Goal: Information Seeking & Learning: Learn about a topic

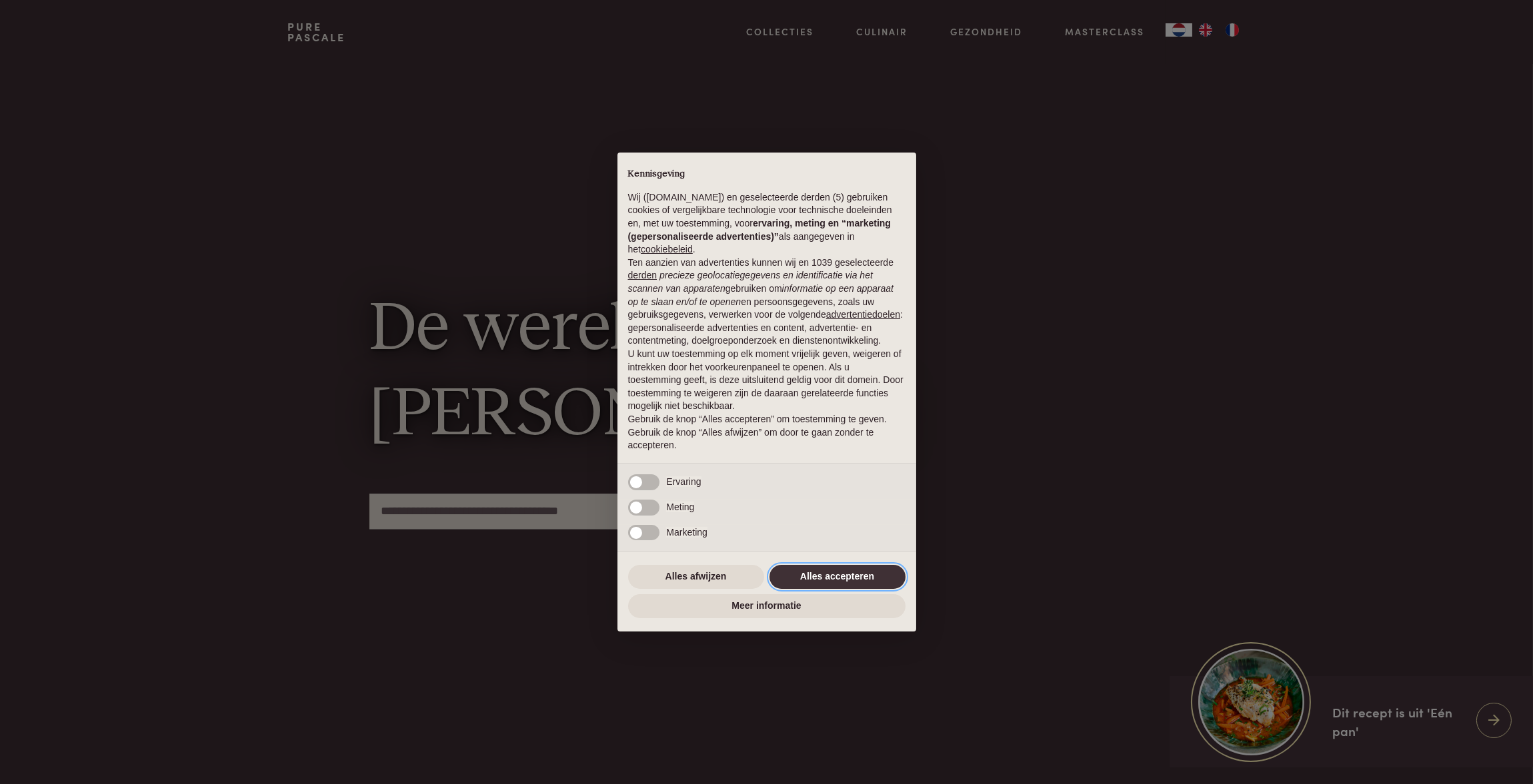
click at [789, 575] on button "Alles accepteren" at bounding box center [837, 577] width 136 height 24
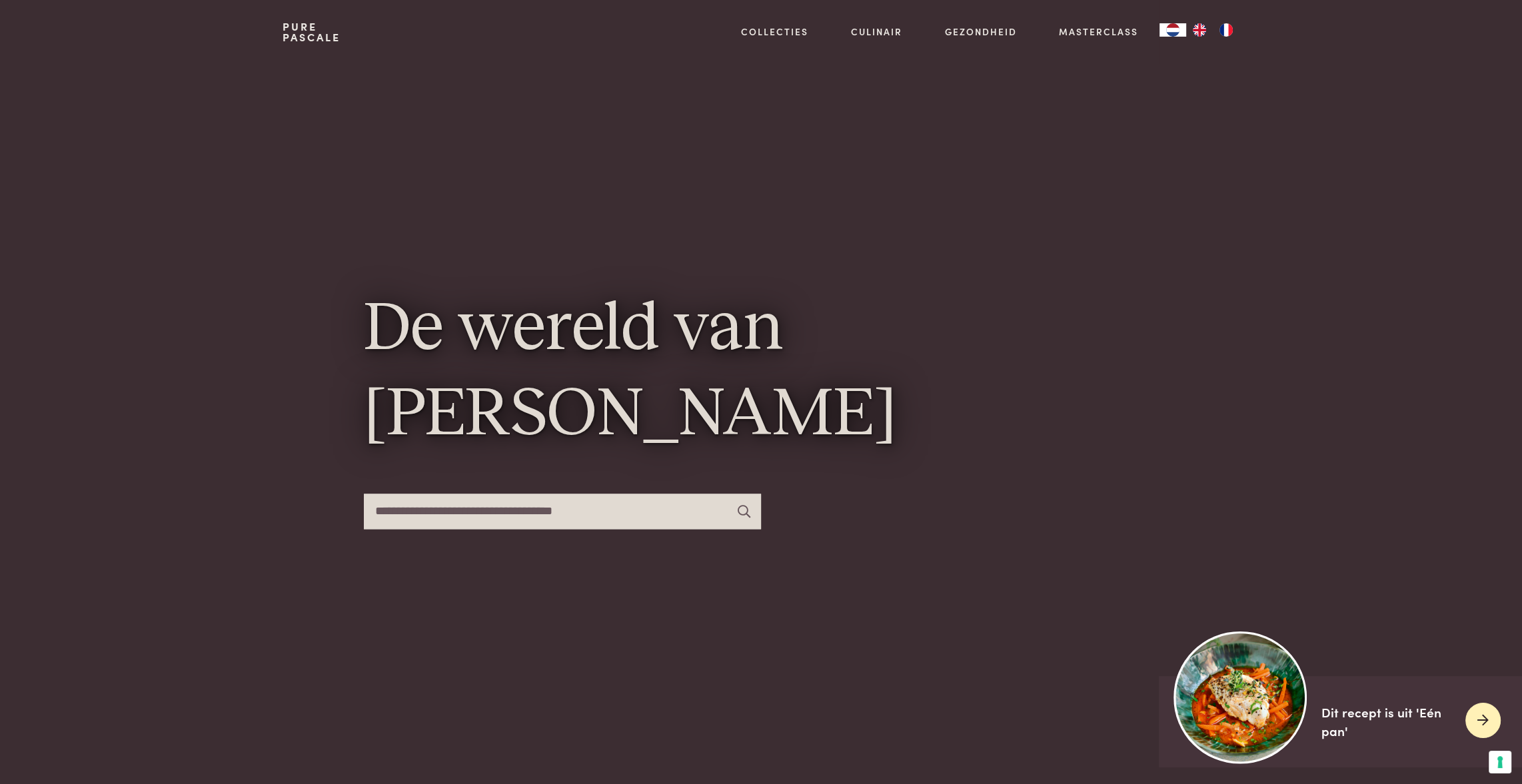
click at [1223, 714] on img at bounding box center [1240, 697] width 132 height 132
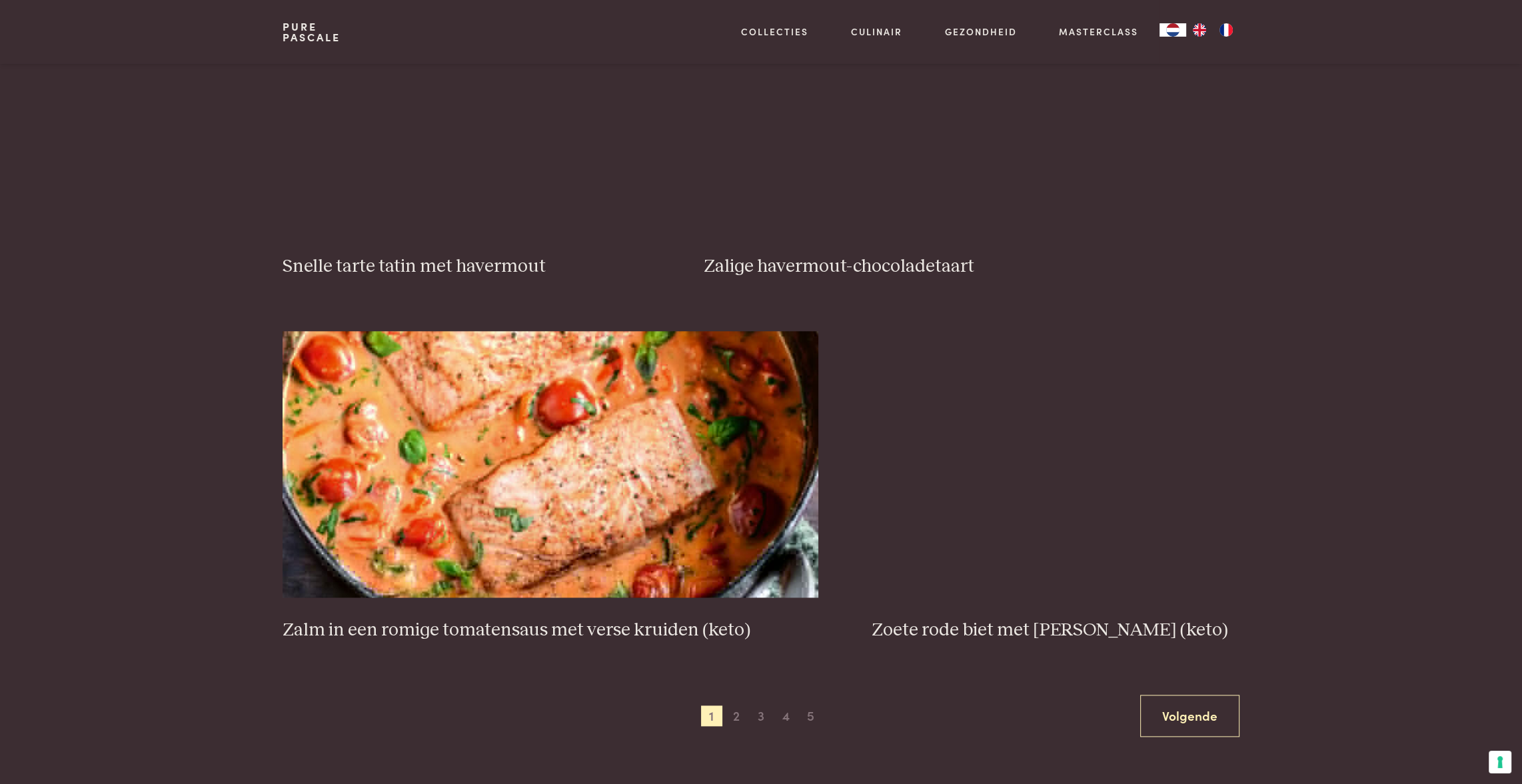
scroll to position [2132, 0]
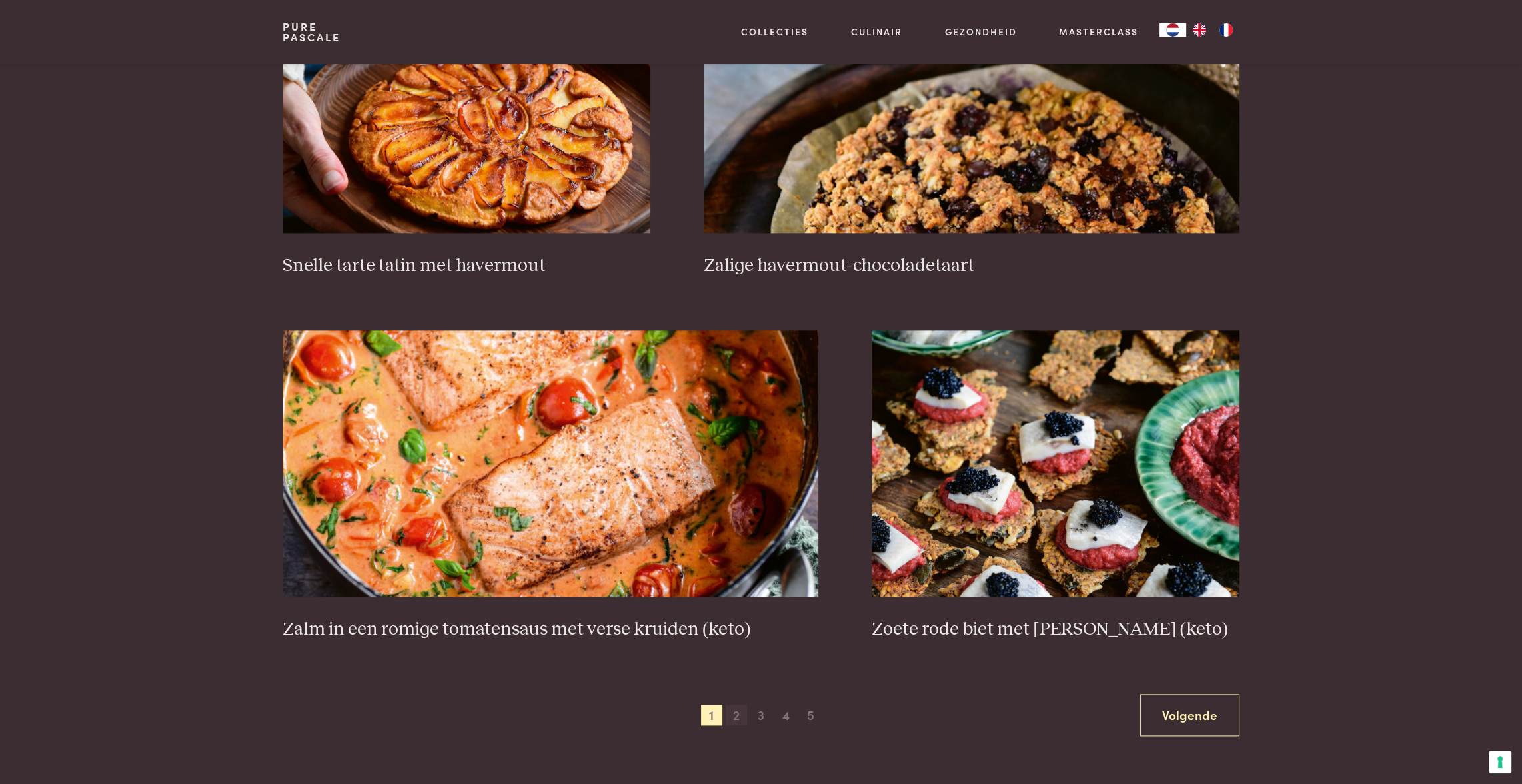
click at [733, 716] on span "2" at bounding box center [736, 715] width 21 height 21
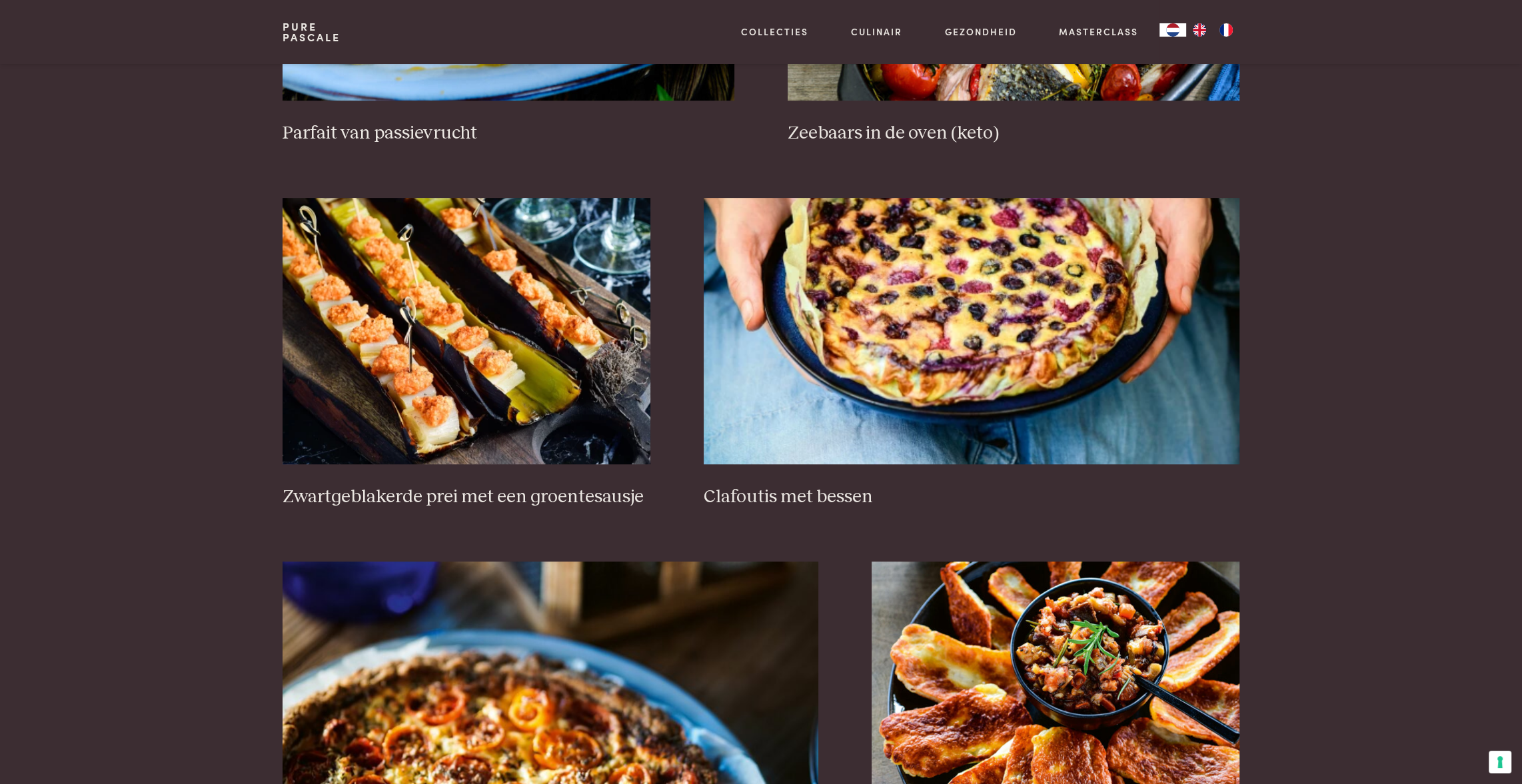
scroll to position [706, 0]
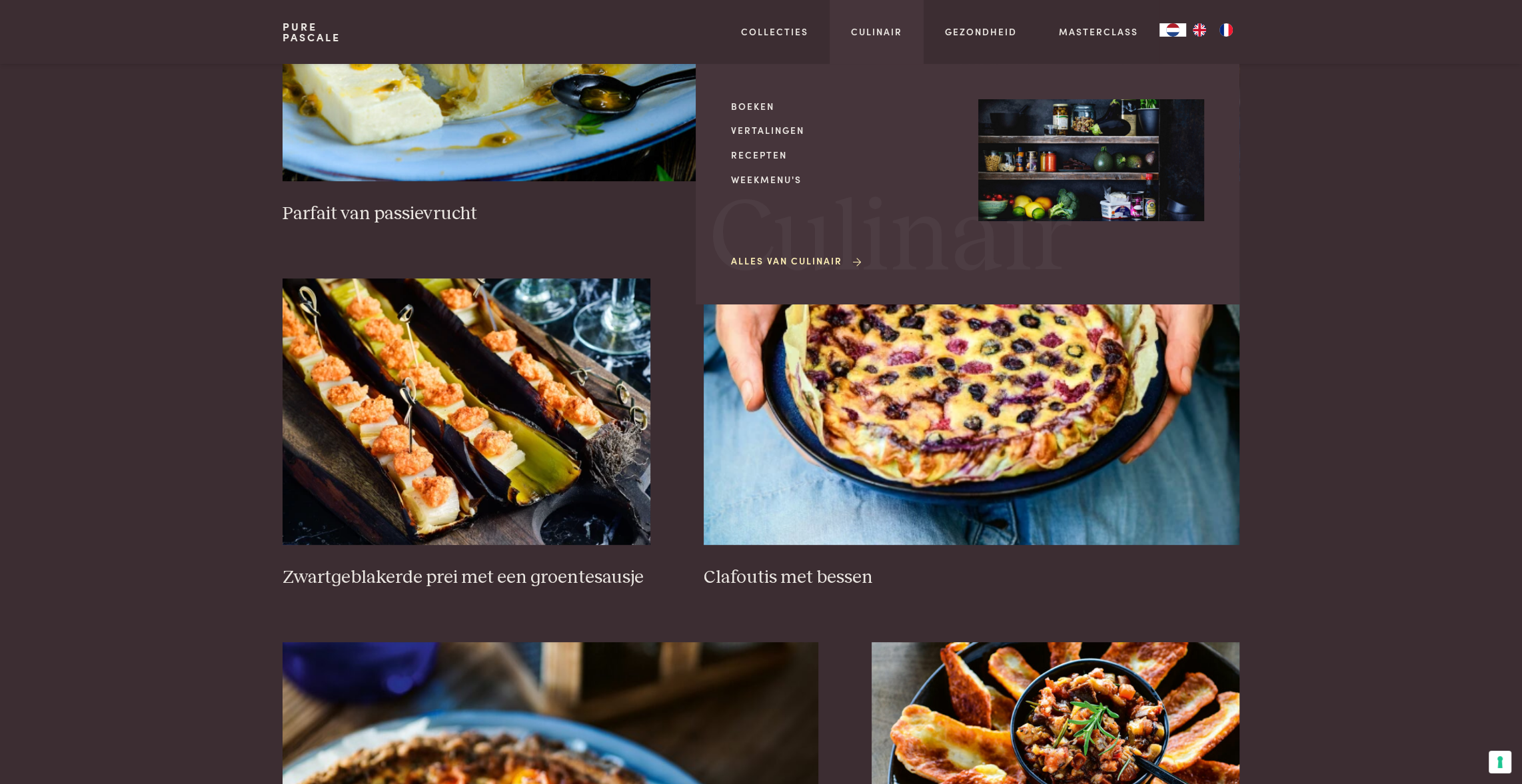
click at [873, 39] on div "Culinair Boeken Vertalingen Recepten Weekmenu's Alles van Culinair Culinair" at bounding box center [877, 32] width 94 height 64
click at [751, 149] on link "Recepten" at bounding box center [843, 155] width 226 height 14
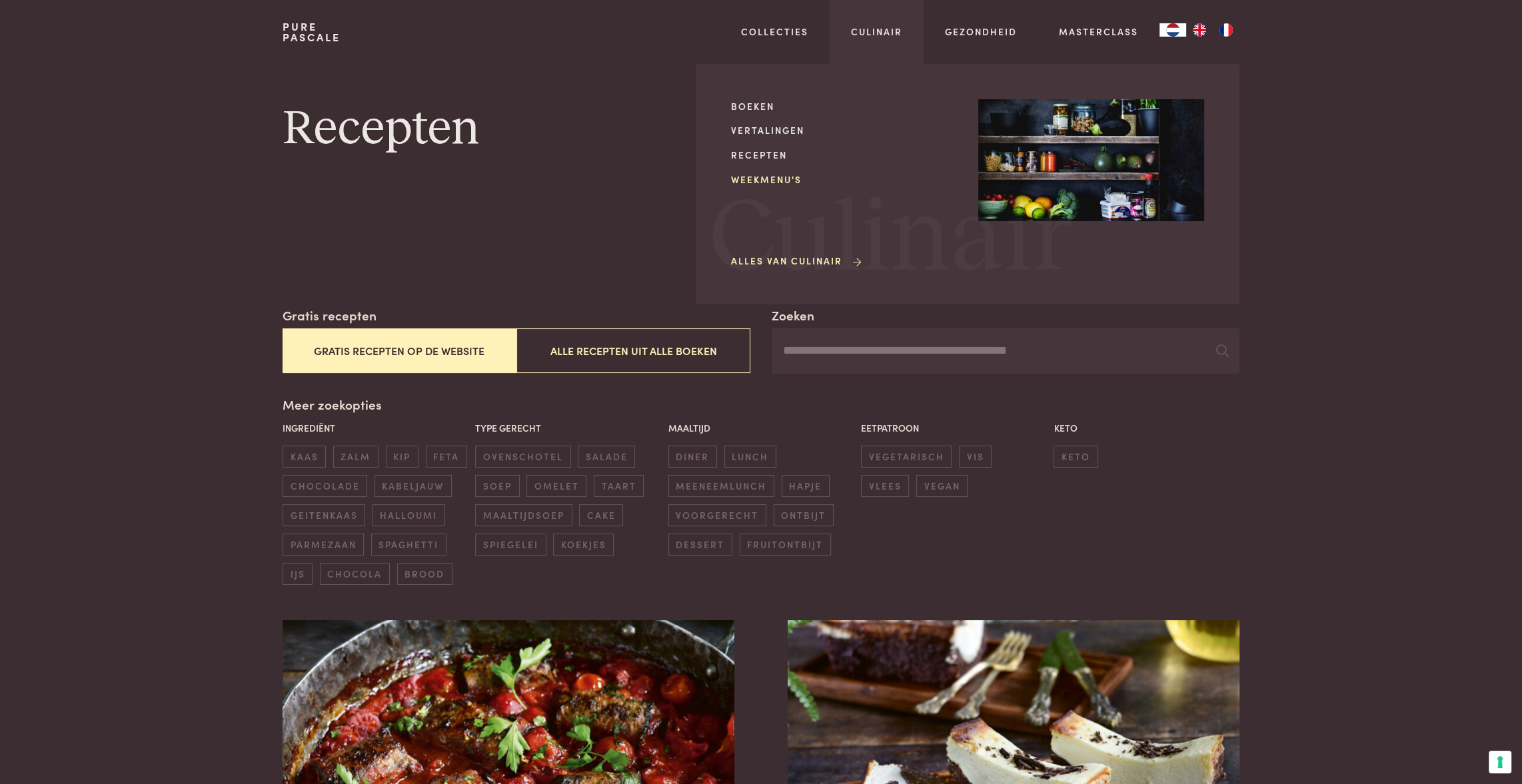
click at [777, 183] on link "Weekmenu's" at bounding box center [843, 180] width 226 height 14
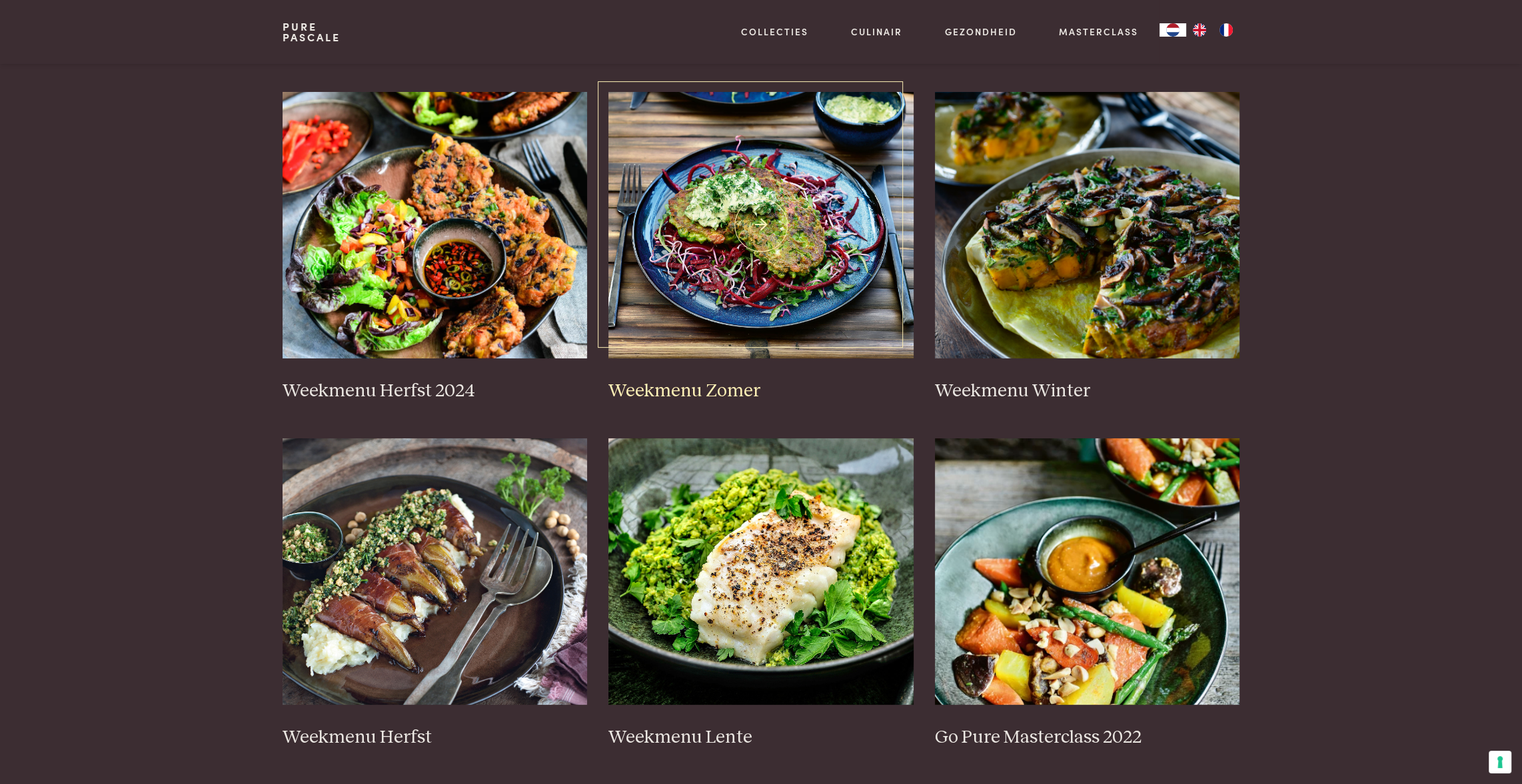
scroll to position [266, 0]
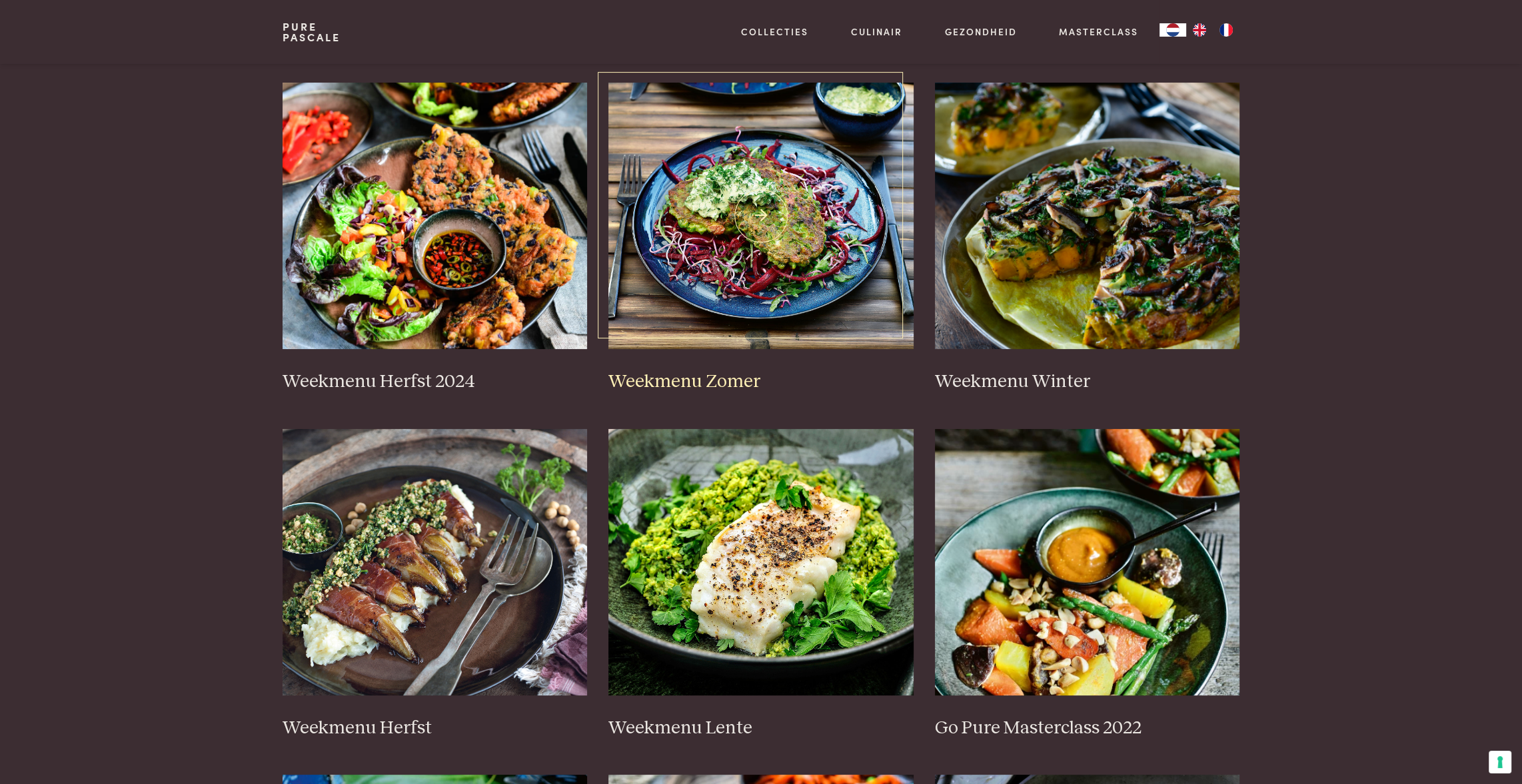
click at [713, 245] on img at bounding box center [760, 216] width 305 height 266
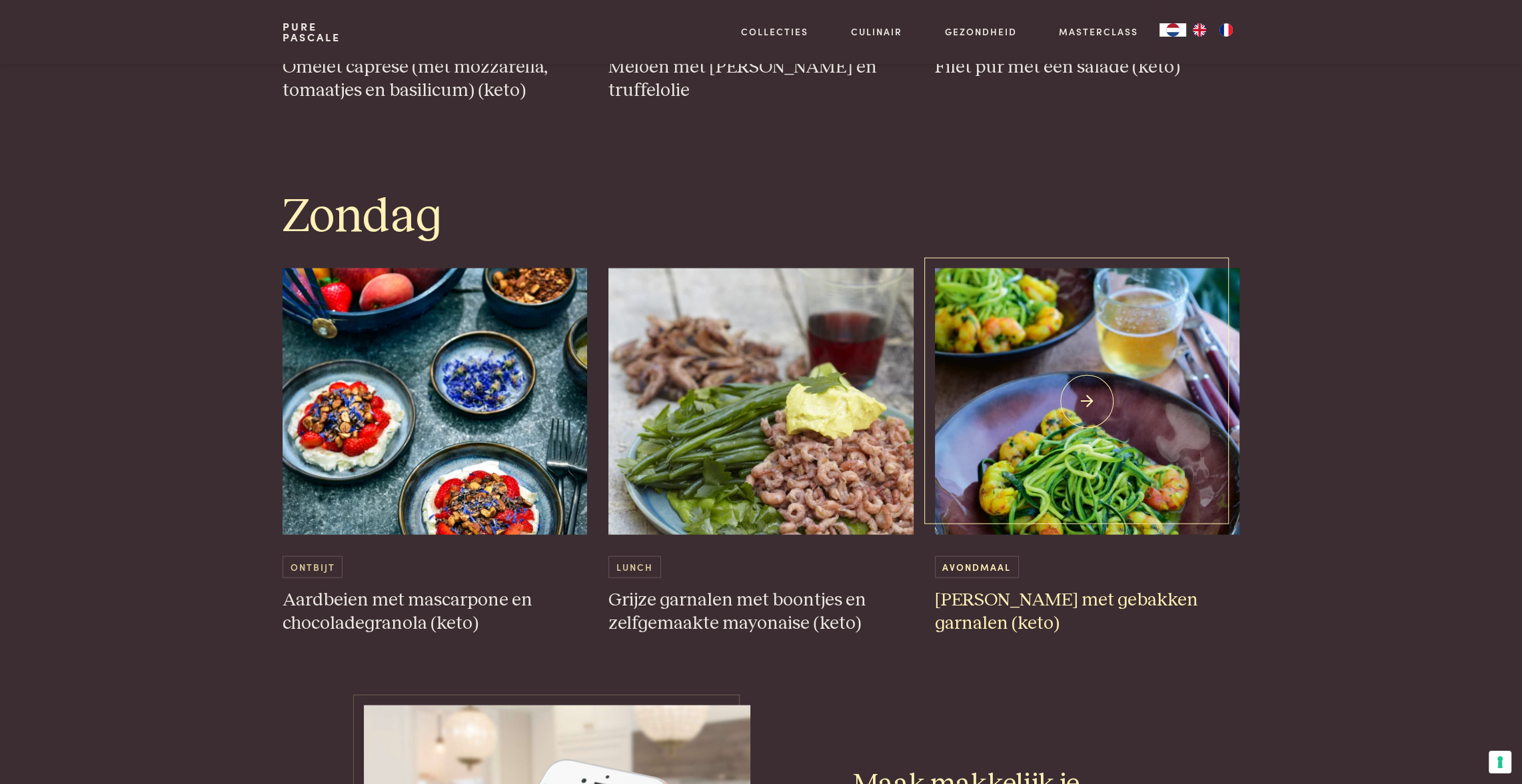
scroll to position [3799, 0]
click at [1018, 590] on h3 "[PERSON_NAME] met gebakken garnalen (keto)" at bounding box center [1087, 613] width 305 height 46
